Goal: Information Seeking & Learning: Learn about a topic

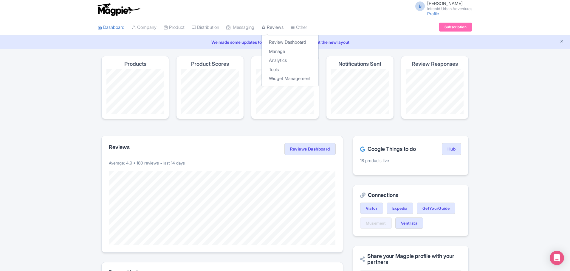
click at [278, 28] on link "Reviews" at bounding box center [272, 27] width 22 height 16
click at [281, 59] on link "Analytics" at bounding box center [290, 60] width 57 height 9
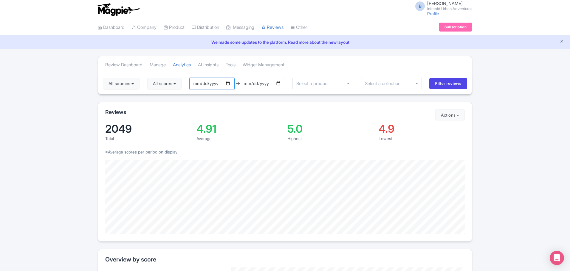
click at [230, 83] on input "2025-06-30" at bounding box center [211, 83] width 45 height 11
type input "2025-01-01"
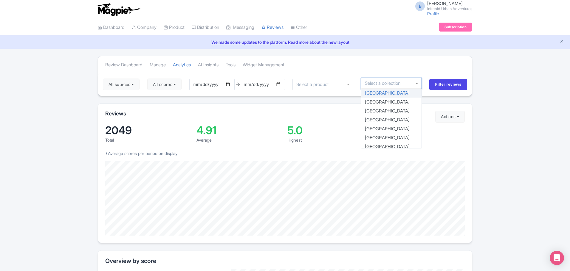
click at [399, 85] on input "select-one" at bounding box center [385, 83] width 40 height 5
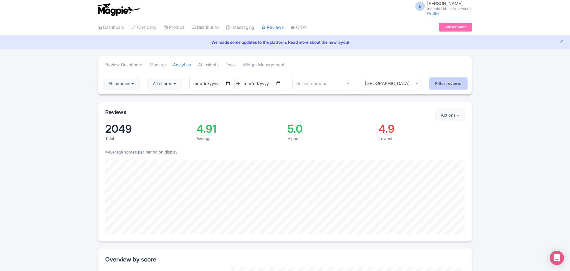
click at [445, 86] on input "Filter reviews" at bounding box center [448, 83] width 38 height 11
